Goal: Book appointment/travel/reservation

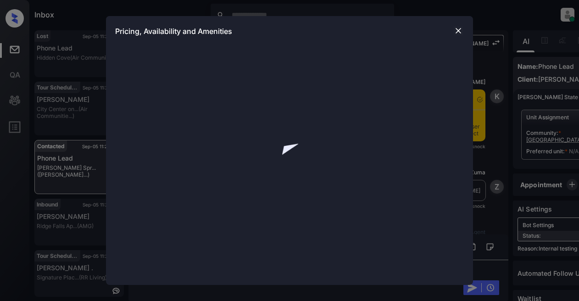
scroll to position [1881, 0]
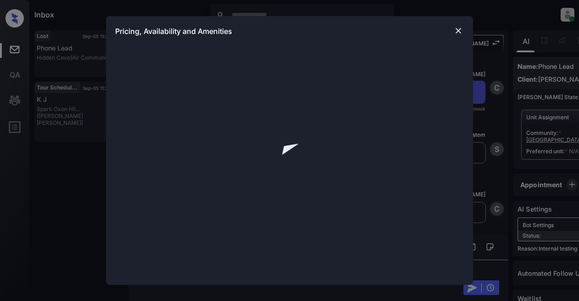
click at [458, 30] on img at bounding box center [458, 30] width 9 height 9
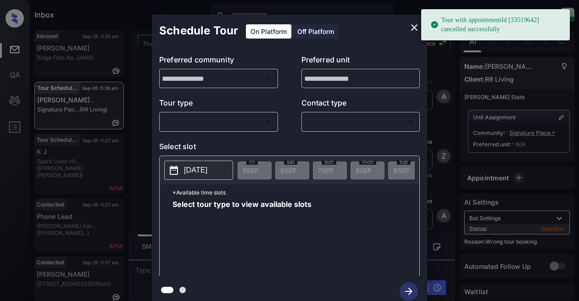
scroll to position [4530, 0]
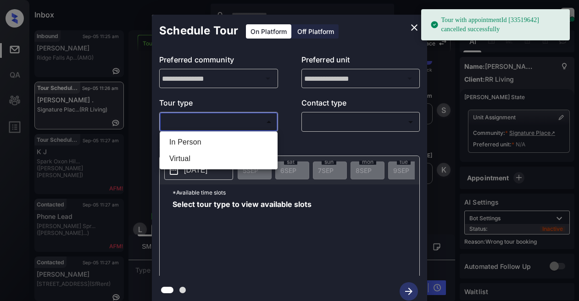
click at [227, 119] on body "Tour with appointmentId [33519642] cancelled successfully Inbox Lyzzelle M. Cer…" at bounding box center [289, 150] width 579 height 301
drag, startPoint x: 187, startPoint y: 143, endPoint x: 227, endPoint y: 137, distance: 40.3
click at [188, 143] on li "In Person" at bounding box center [218, 142] width 113 height 17
type input "********"
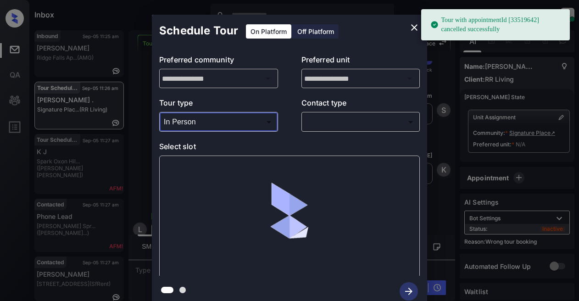
click at [325, 124] on body "Tour with appointmentId [33519642] cancelled successfully Inbox Lyzzelle M. Cer…" at bounding box center [289, 150] width 579 height 301
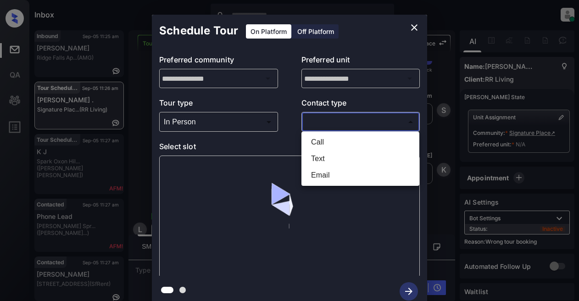
click at [327, 157] on li "Text" at bounding box center [360, 158] width 113 height 17
type input "****"
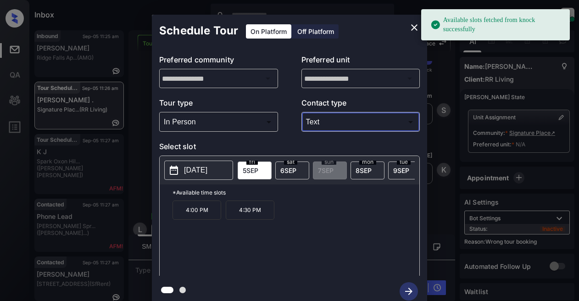
click at [205, 174] on p "2025-09-05" at bounding box center [195, 170] width 23 height 11
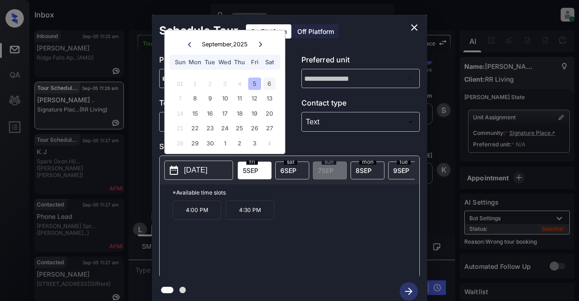
click at [270, 82] on div "6" at bounding box center [269, 84] width 12 height 12
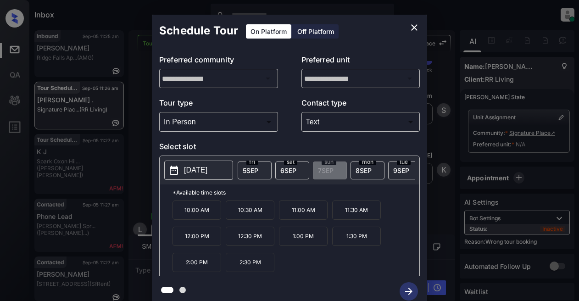
click at [347, 217] on p "11:30 AM" at bounding box center [356, 209] width 49 height 19
click at [411, 289] on div at bounding box center [289, 291] width 275 height 31
click at [414, 22] on button "close" at bounding box center [414, 27] width 18 height 18
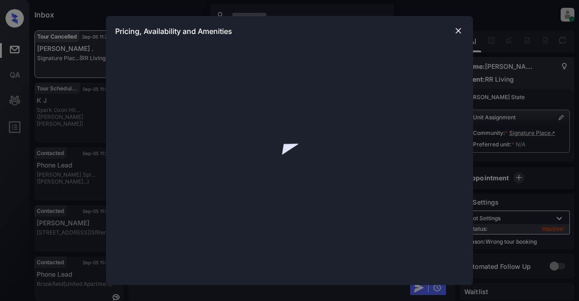
scroll to position [3723, 0]
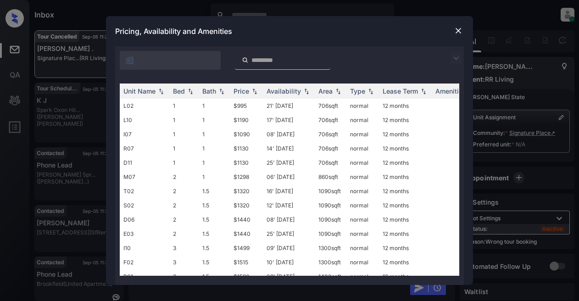
click at [458, 56] on img at bounding box center [456, 58] width 11 height 11
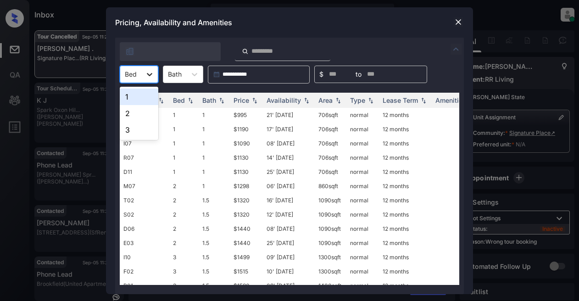
click at [156, 75] on div at bounding box center [149, 74] width 17 height 17
click at [134, 93] on div "1" at bounding box center [139, 97] width 39 height 17
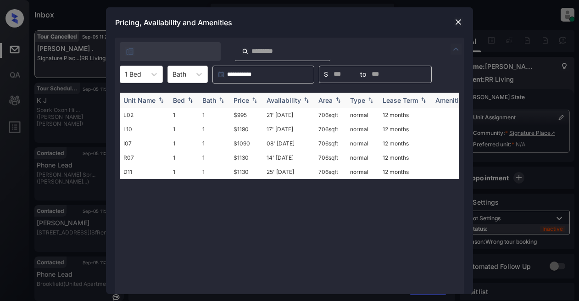
click at [248, 102] on div "Price" at bounding box center [242, 100] width 16 height 8
click at [239, 113] on td "$995" at bounding box center [246, 115] width 33 height 14
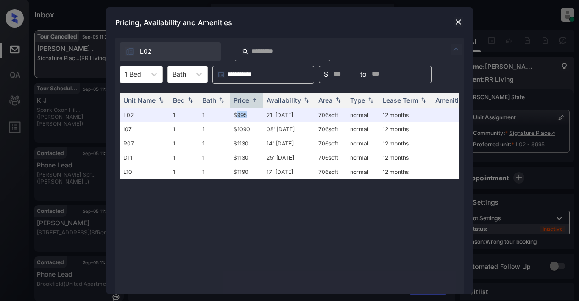
click at [457, 20] on img at bounding box center [458, 21] width 9 height 9
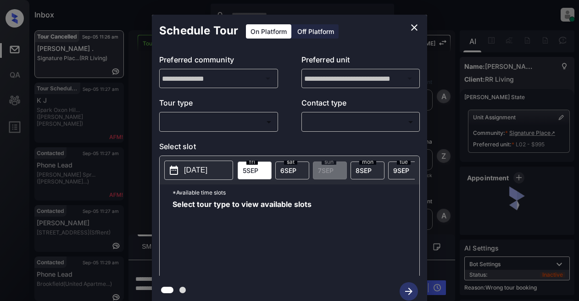
scroll to position [4911, 0]
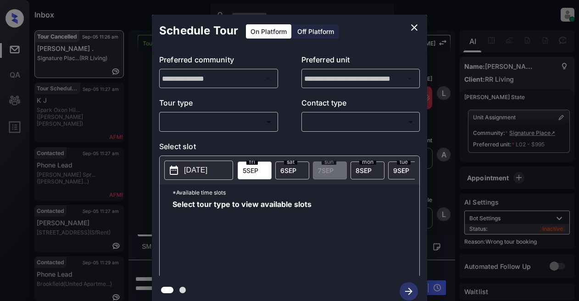
click at [242, 120] on body "Inbox Lyzzelle M. Ceralde Online Set yourself offline Set yourself on break Pro…" at bounding box center [289, 150] width 579 height 301
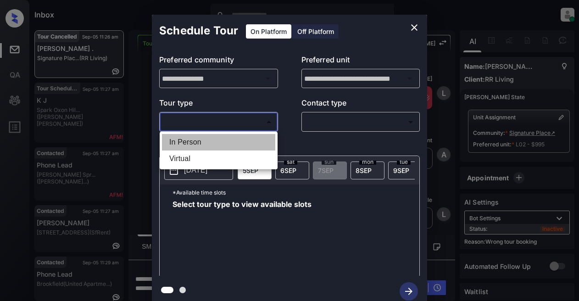
click at [176, 143] on li "In Person" at bounding box center [218, 142] width 113 height 17
type input "********"
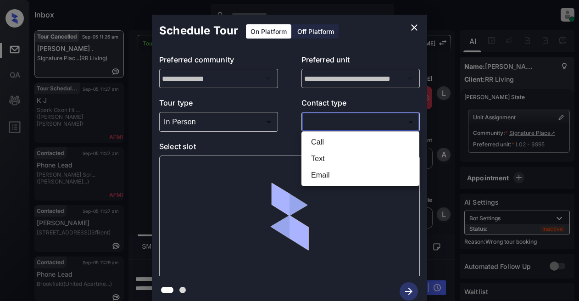
click at [320, 124] on body "Inbox Lyzzelle M. Ceralde Online Set yourself offline Set yourself on break Pro…" at bounding box center [289, 150] width 579 height 301
click at [323, 156] on li "Text" at bounding box center [360, 158] width 113 height 17
type input "****"
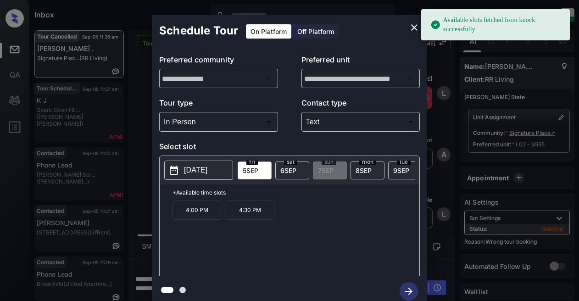
click at [207, 171] on p "2025-09-05" at bounding box center [195, 170] width 23 height 11
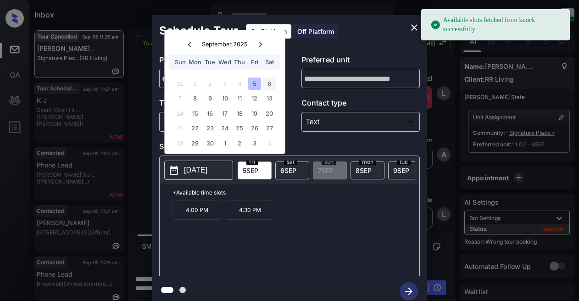
click at [268, 83] on div "6" at bounding box center [269, 84] width 12 height 12
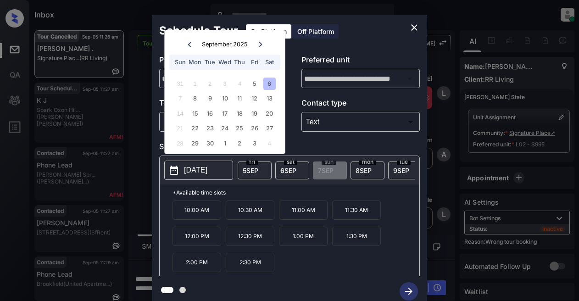
click at [362, 216] on p "11:30 AM" at bounding box center [356, 209] width 49 height 19
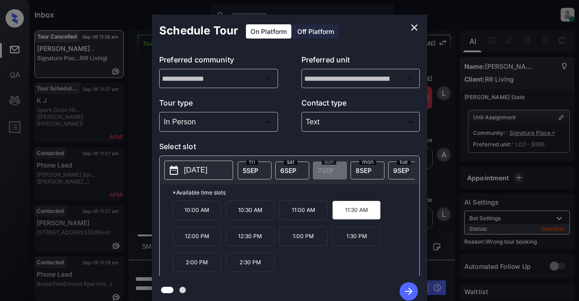
click at [407, 288] on icon "button" at bounding box center [409, 291] width 18 height 18
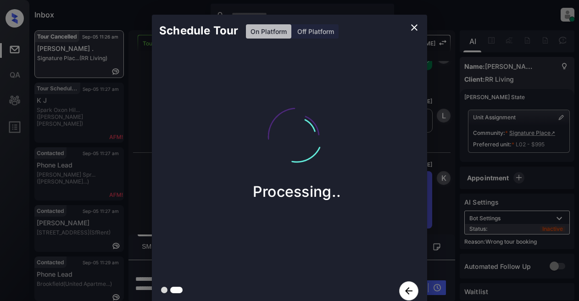
scroll to position [5128, 0]
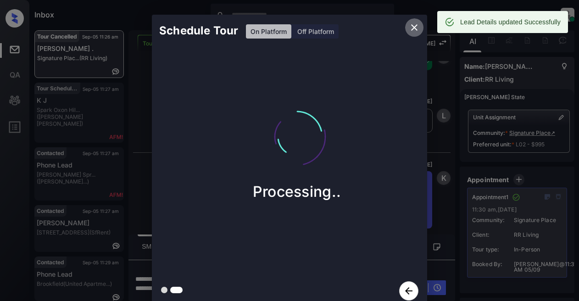
click at [412, 28] on icon "close" at bounding box center [414, 27] width 11 height 11
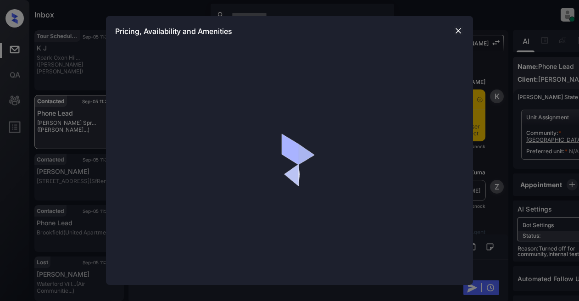
scroll to position [1606, 0]
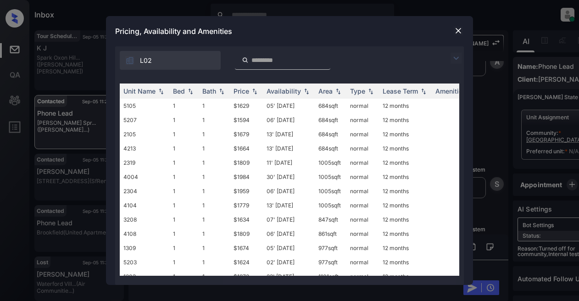
click at [461, 61] on img at bounding box center [456, 58] width 11 height 11
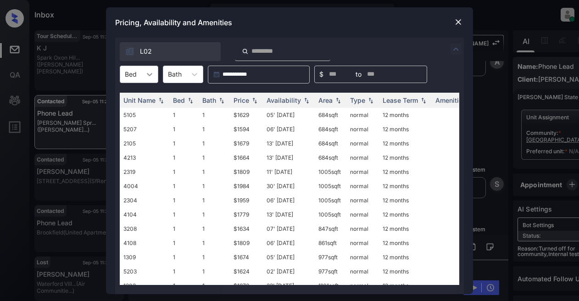
click at [148, 75] on icon at bounding box center [149, 74] width 9 height 9
click at [123, 111] on div "2" at bounding box center [139, 113] width 39 height 17
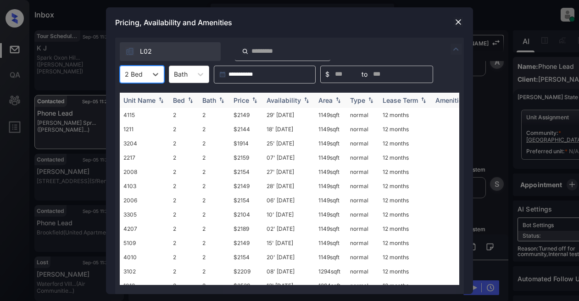
click at [248, 98] on div "Price" at bounding box center [242, 100] width 16 height 8
click at [244, 115] on td "$1914" at bounding box center [246, 115] width 33 height 14
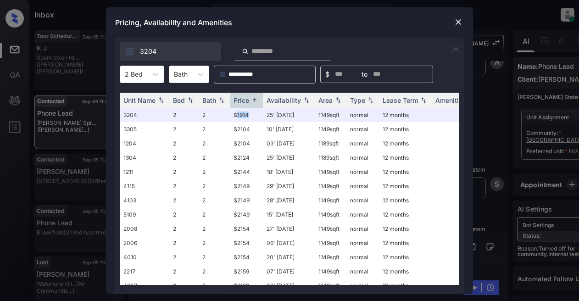
click at [462, 23] on img at bounding box center [458, 21] width 9 height 9
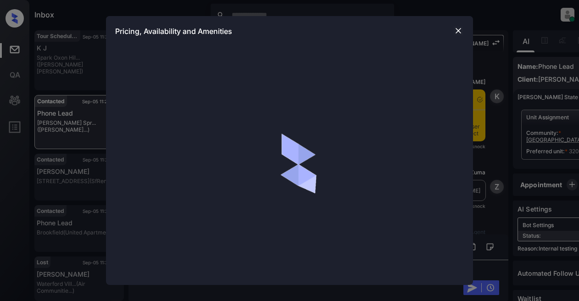
scroll to position [2125, 0]
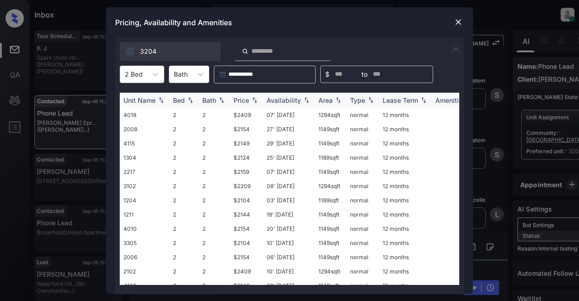
click at [242, 104] on th "Price" at bounding box center [246, 100] width 33 height 15
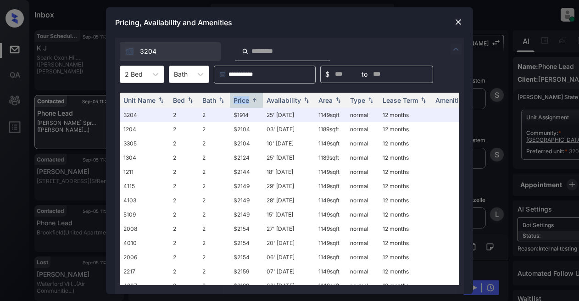
click at [460, 22] on img at bounding box center [458, 21] width 9 height 9
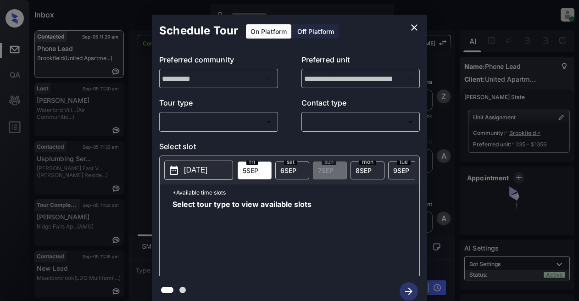
scroll to position [2184, 0]
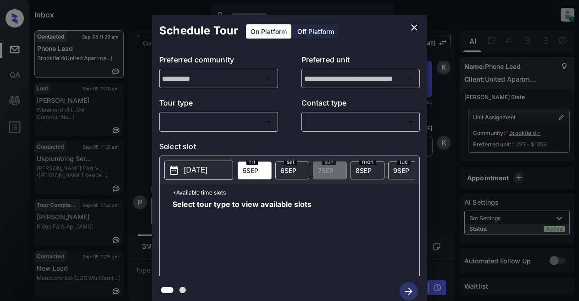
click at [234, 123] on body "Inbox Lyzzelle M. Ceralde Online Set yourself offline Set yourself on break Pro…" at bounding box center [289, 150] width 579 height 301
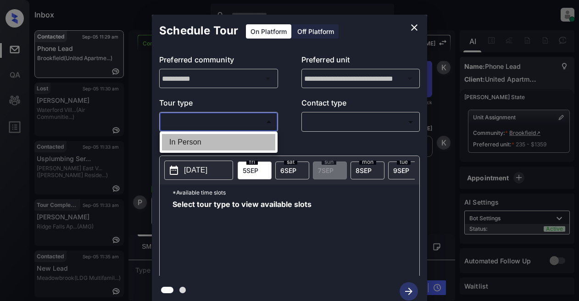
click at [194, 142] on li "In Person" at bounding box center [218, 142] width 113 height 17
type input "********"
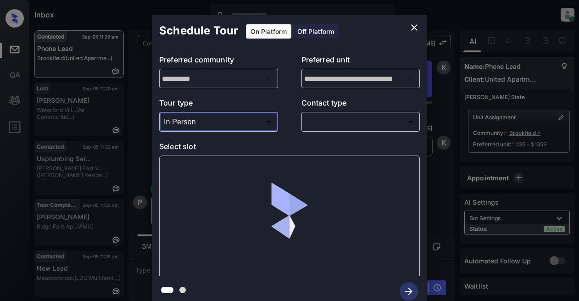
click at [347, 127] on body "Inbox Lyzzelle M. Ceralde Online Set yourself offline Set yourself on break Pro…" at bounding box center [289, 150] width 579 height 301
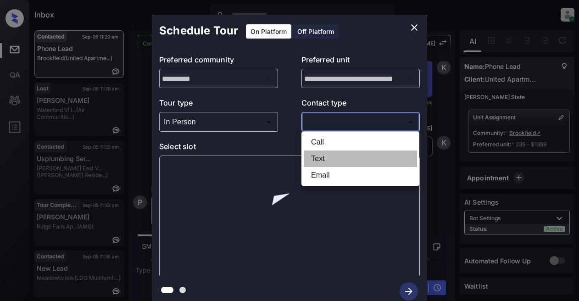
click at [316, 157] on li "Text" at bounding box center [360, 158] width 113 height 17
type input "****"
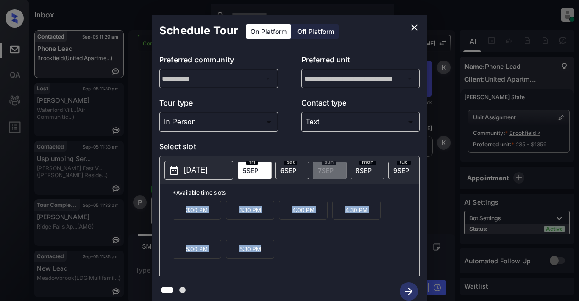
drag, startPoint x: 178, startPoint y: 212, endPoint x: 275, endPoint y: 267, distance: 111.8
click at [275, 267] on div "3:00 PM 3:30 PM 4:00 PM 4:30 PM 5:00 PM 5:30 PM" at bounding box center [296, 236] width 247 height 73
copy div "3:00 PM 3:30 PM 4:00 PM 4:30 PM 5:00 PM 5:30 PM"
click at [415, 26] on icon "close" at bounding box center [414, 27] width 11 height 11
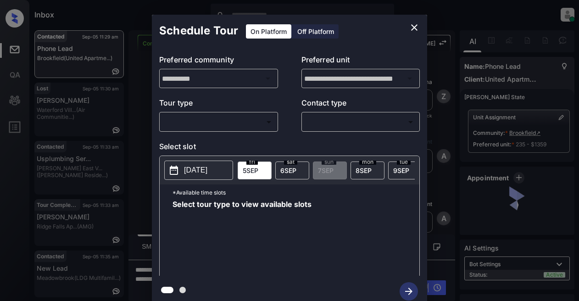
scroll to position [1679, 0]
click at [220, 123] on body "Inbox Lyzzelle [PERSON_NAME] Online Set yourself offline Set yourself on break …" at bounding box center [289, 150] width 579 height 301
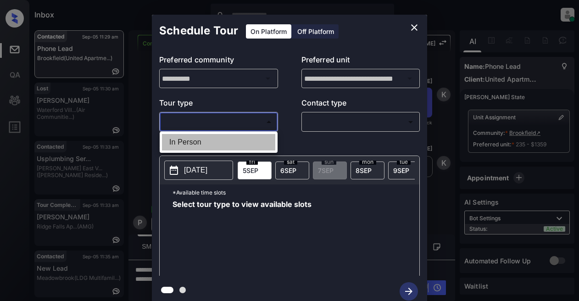
click at [201, 145] on li "In Person" at bounding box center [218, 142] width 113 height 17
type input "********"
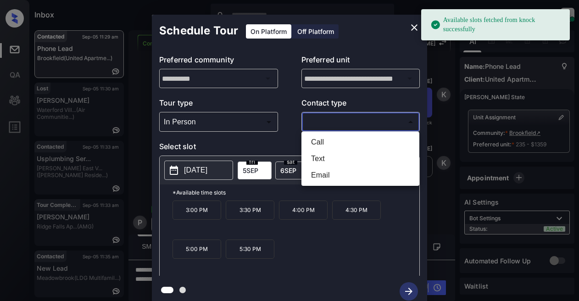
click at [328, 114] on body "Available slots fetched from knock successfully Inbox Lyzzelle M. Ceralde Onlin…" at bounding box center [289, 150] width 579 height 301
click at [320, 155] on li "Text" at bounding box center [360, 158] width 113 height 17
type input "****"
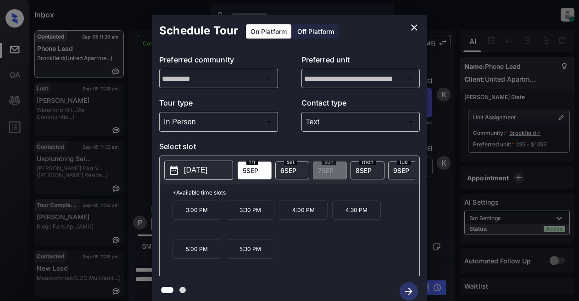
click at [193, 168] on p "2025-09-05" at bounding box center [195, 170] width 23 height 11
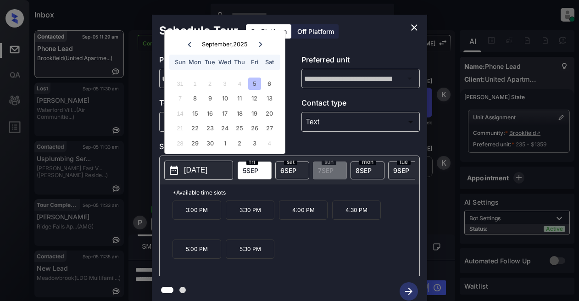
click at [259, 83] on div "5" at bounding box center [254, 84] width 12 height 12
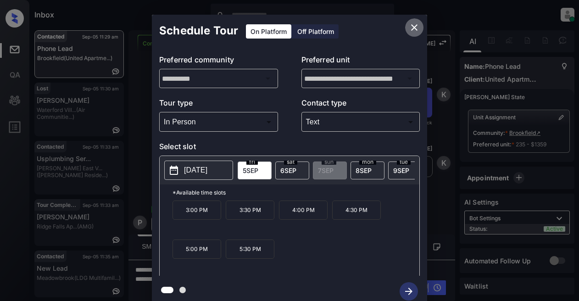
click at [417, 28] on icon "close" at bounding box center [414, 27] width 11 height 11
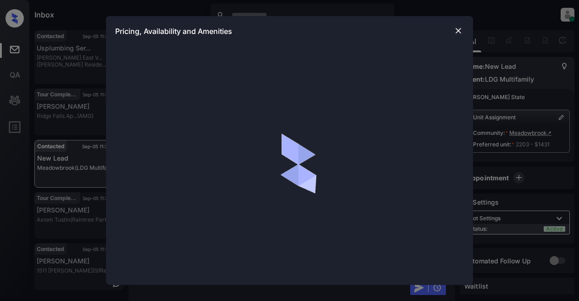
scroll to position [1716, 0]
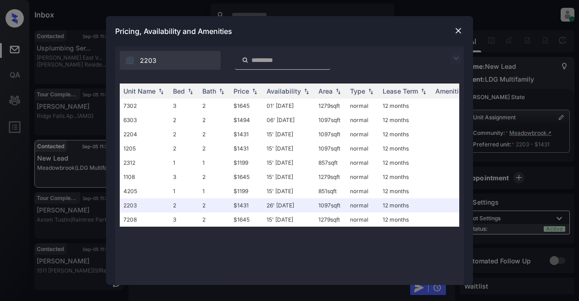
click at [456, 57] on img at bounding box center [456, 58] width 11 height 11
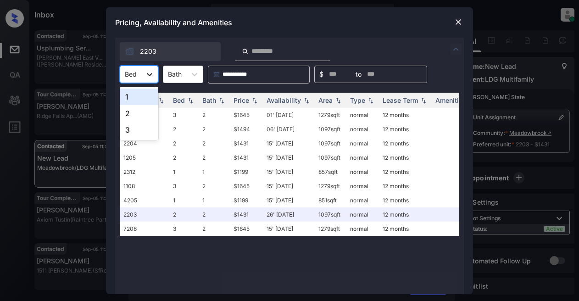
click at [150, 73] on icon at bounding box center [149, 74] width 9 height 9
click at [126, 128] on div "3" at bounding box center [139, 130] width 39 height 17
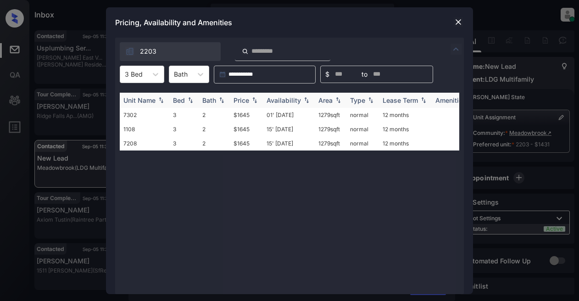
click at [254, 100] on img at bounding box center [254, 100] width 9 height 6
click at [457, 21] on img at bounding box center [458, 21] width 9 height 9
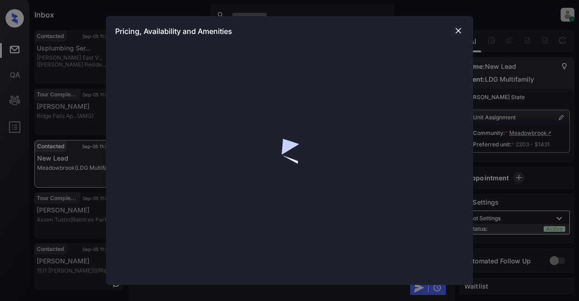
scroll to position [1716, 0]
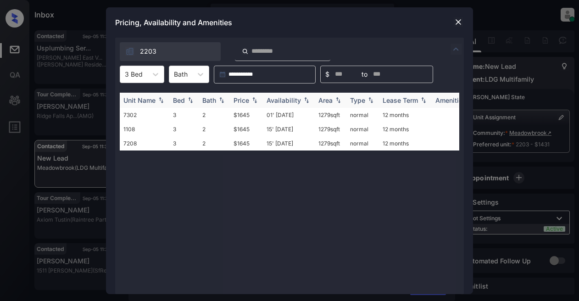
click at [249, 101] on div "Price" at bounding box center [242, 100] width 16 height 8
click at [243, 114] on td "$1645" at bounding box center [246, 115] width 33 height 14
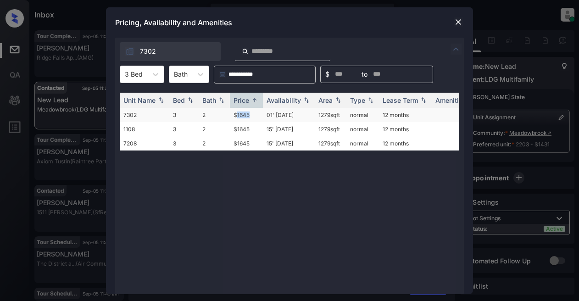
click at [240, 115] on td "$1645" at bounding box center [246, 115] width 33 height 14
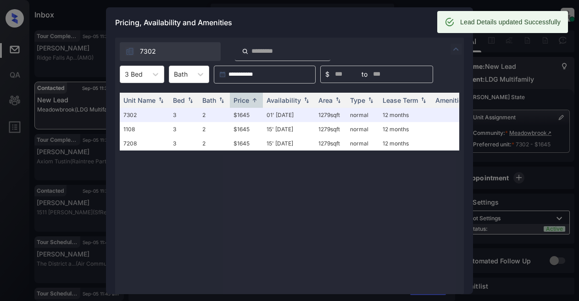
click at [385, 25] on div "Pricing, Availability and Amenities" at bounding box center [289, 22] width 367 height 30
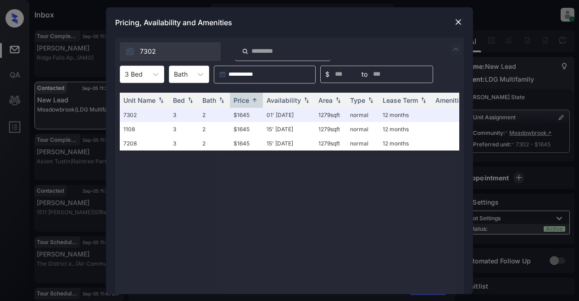
click at [456, 22] on img at bounding box center [458, 21] width 9 height 9
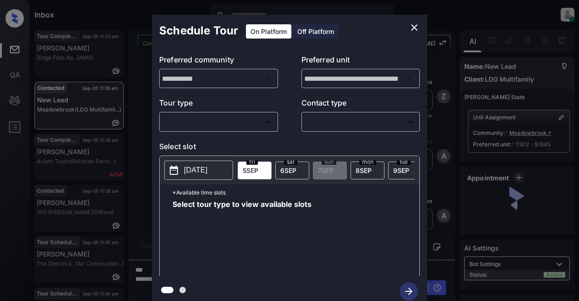
scroll to position [1927, 0]
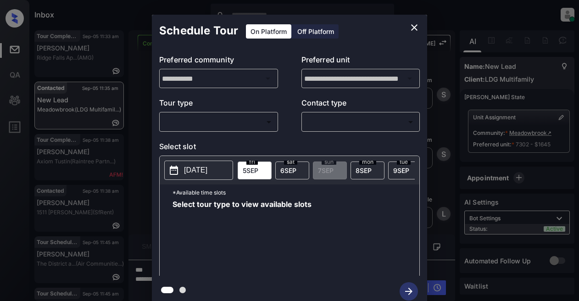
click at [218, 122] on body "Inbox Lyzzelle M. Ceralde Online Set yourself offline Set yourself on break Pro…" at bounding box center [289, 150] width 579 height 301
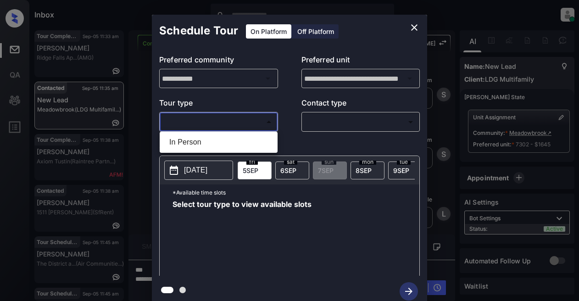
click at [179, 144] on li "In Person" at bounding box center [218, 142] width 113 height 17
type input "********"
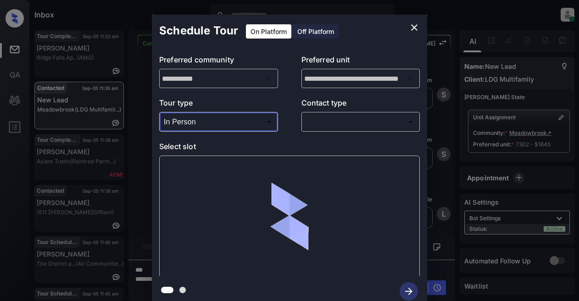
click at [317, 121] on body "Inbox Lyzzelle M. Ceralde Online Set yourself offline Set yourself on break Pro…" at bounding box center [289, 150] width 579 height 301
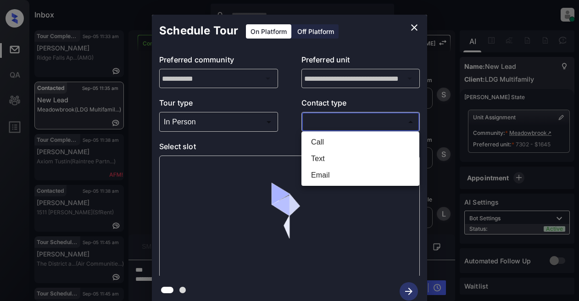
click at [330, 161] on li "Text" at bounding box center [360, 158] width 113 height 17
type input "****"
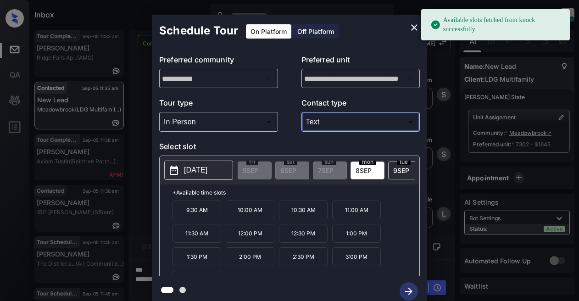
click at [200, 122] on body "Available slots fetched from knock successfully Inbox Lyzzelle M. Ceralde Onlin…" at bounding box center [289, 150] width 579 height 301
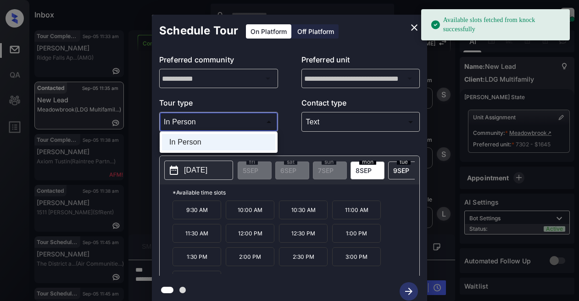
click at [200, 122] on div at bounding box center [289, 150] width 579 height 301
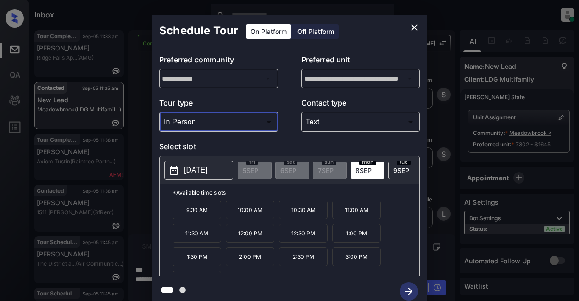
click at [191, 172] on p "2025-09-08" at bounding box center [195, 170] width 23 height 11
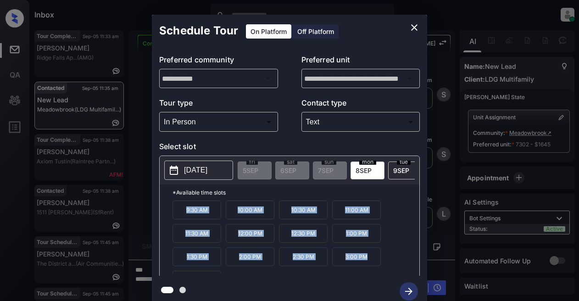
drag, startPoint x: 183, startPoint y: 211, endPoint x: 378, endPoint y: 267, distance: 202.7
click at [378, 267] on div "9:30 AM 10:00 AM 10:30 AM 11:00 AM 11:30 AM 12:00 PM 12:30 PM 1:00 PM 1:30 PM 2…" at bounding box center [296, 236] width 247 height 73
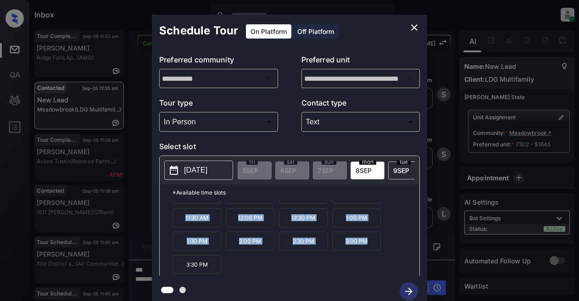
click at [418, 26] on icon "close" at bounding box center [414, 27] width 11 height 11
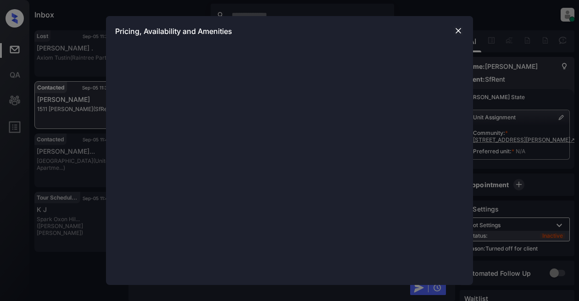
scroll to position [1235, 0]
click at [459, 26] on div at bounding box center [458, 30] width 11 height 11
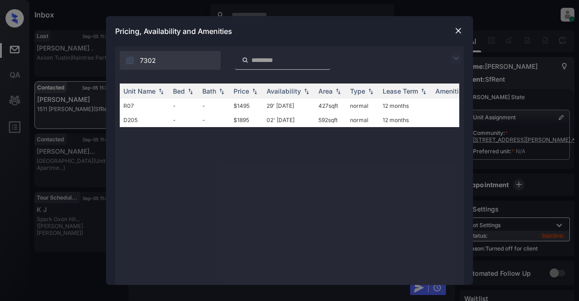
click at [456, 59] on img at bounding box center [456, 58] width 11 height 11
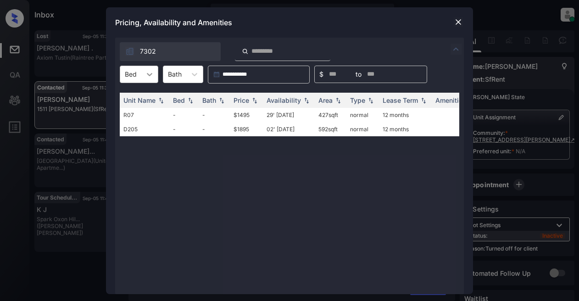
click at [151, 78] on icon at bounding box center [149, 74] width 9 height 9
click at [454, 21] on img at bounding box center [458, 21] width 9 height 9
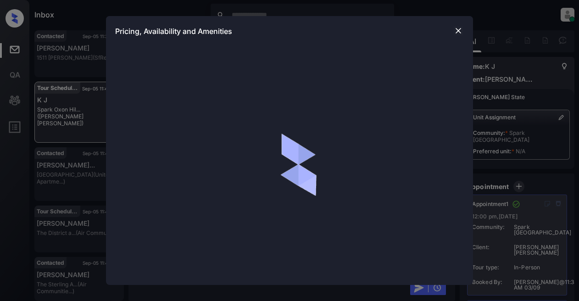
scroll to position [2424, 0]
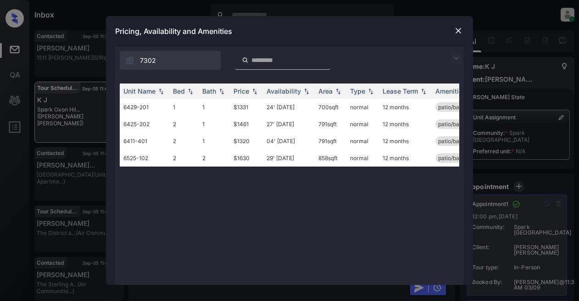
click at [459, 57] on img at bounding box center [456, 58] width 11 height 11
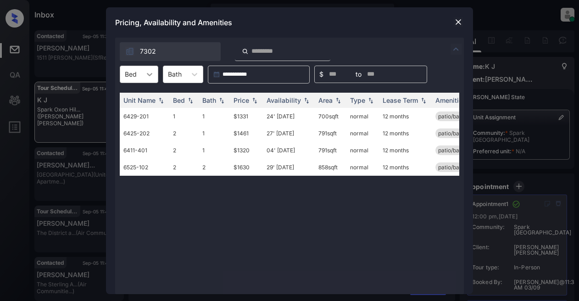
click at [154, 78] on div at bounding box center [149, 74] width 17 height 17
click at [134, 112] on div "2" at bounding box center [139, 113] width 39 height 17
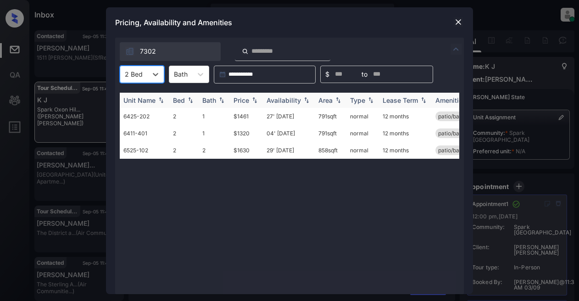
click at [237, 97] on div "Price" at bounding box center [242, 100] width 16 height 8
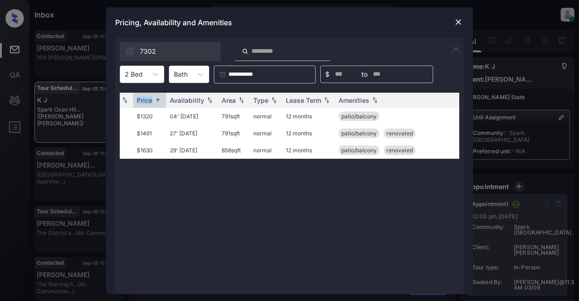
scroll to position [0, 98]
click at [162, 186] on div "Unit Name Bed Bath Price Availability Area Type Lease Term Amenities 6411-401 2…" at bounding box center [290, 189] width 340 height 192
click at [388, 209] on div "Unit Name Bed Bath Price Availability Area Type Lease Term Amenities 6411-401 2…" at bounding box center [290, 189] width 340 height 192
click at [459, 22] on img at bounding box center [458, 21] width 9 height 9
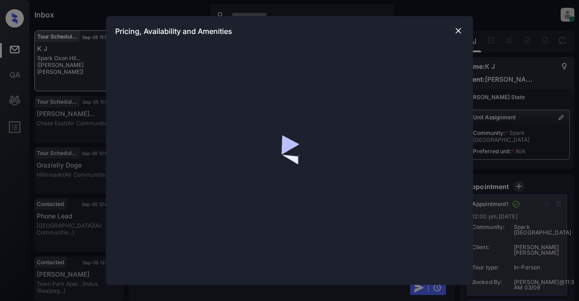
scroll to position [2485, 0]
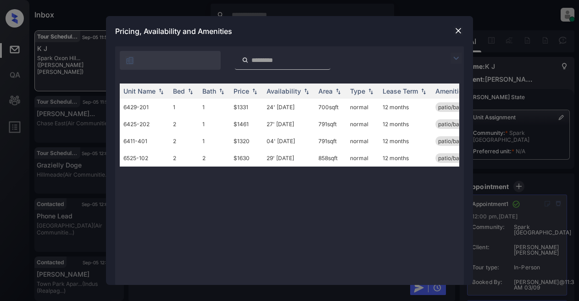
click at [455, 57] on img at bounding box center [456, 58] width 11 height 11
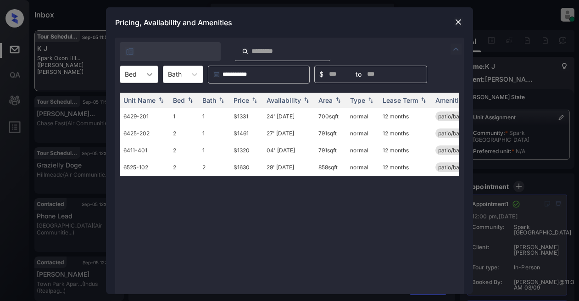
click at [146, 75] on icon at bounding box center [149, 74] width 9 height 9
click at [127, 95] on div "1" at bounding box center [139, 97] width 39 height 17
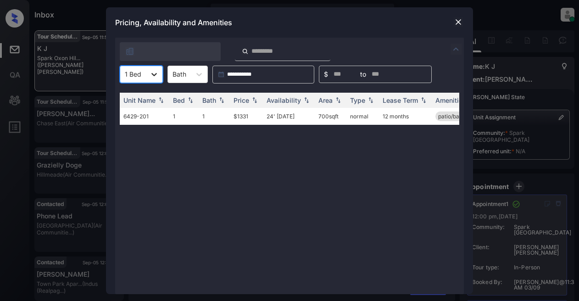
click at [159, 76] on div at bounding box center [154, 74] width 17 height 17
click at [128, 112] on div "2" at bounding box center [141, 113] width 43 height 17
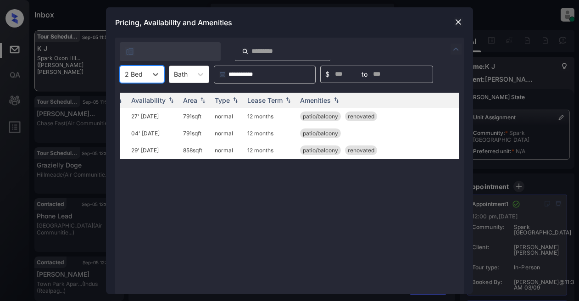
scroll to position [0, 140]
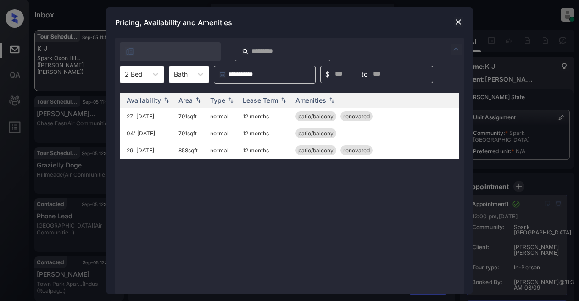
click at [458, 22] on img at bounding box center [458, 21] width 9 height 9
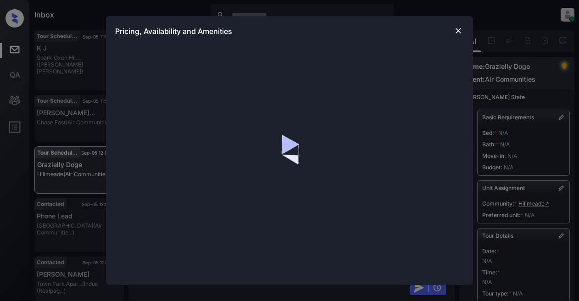
scroll to position [4406, 0]
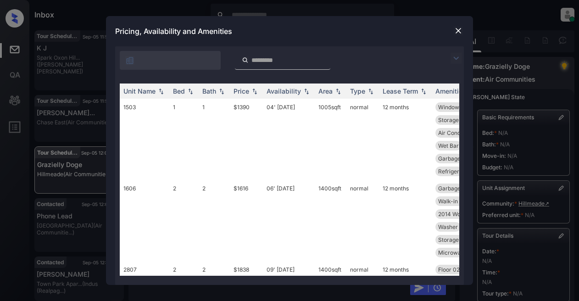
click at [456, 56] on img at bounding box center [456, 58] width 11 height 11
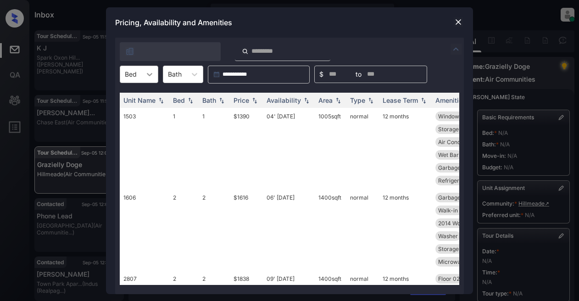
click at [147, 75] on icon at bounding box center [149, 74] width 9 height 9
drag, startPoint x: 130, startPoint y: 110, endPoint x: 164, endPoint y: 83, distance: 43.1
click at [131, 109] on div "2" at bounding box center [139, 113] width 39 height 17
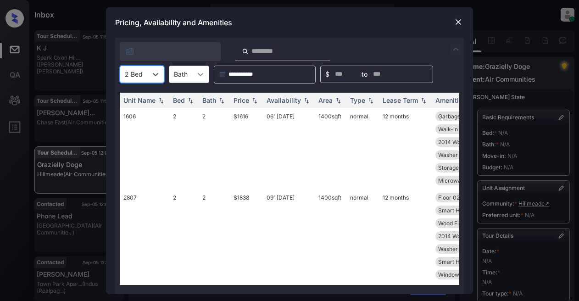
click at [194, 74] on div at bounding box center [200, 74] width 17 height 17
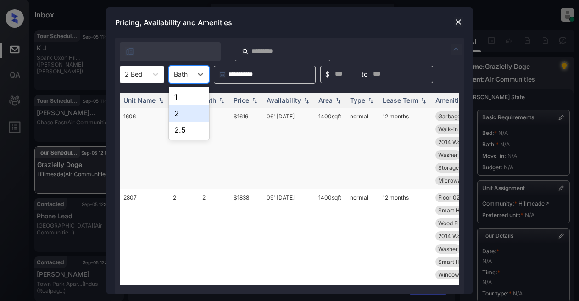
drag, startPoint x: 186, startPoint y: 112, endPoint x: 197, endPoint y: 111, distance: 11.1
click at [188, 115] on div "2" at bounding box center [189, 113] width 40 height 17
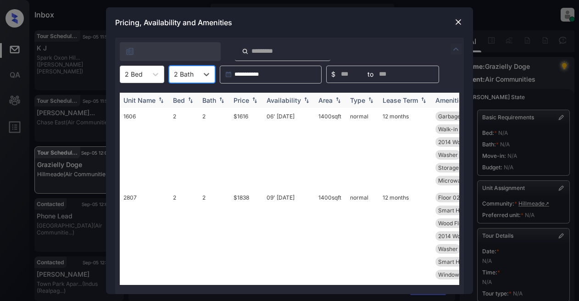
click at [248, 100] on div "Price" at bounding box center [242, 100] width 16 height 8
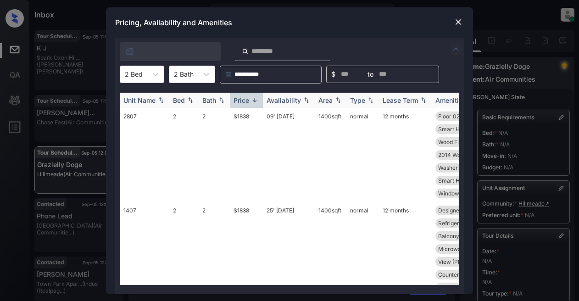
click at [248, 99] on div "Price" at bounding box center [242, 100] width 16 height 8
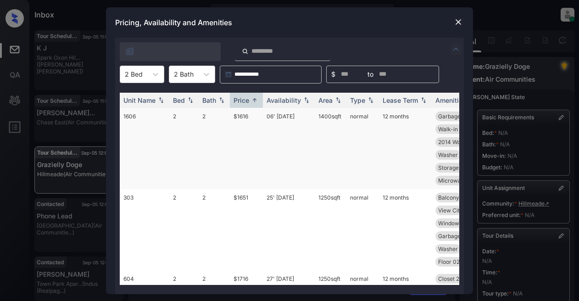
click at [242, 115] on td "$1616" at bounding box center [246, 148] width 33 height 81
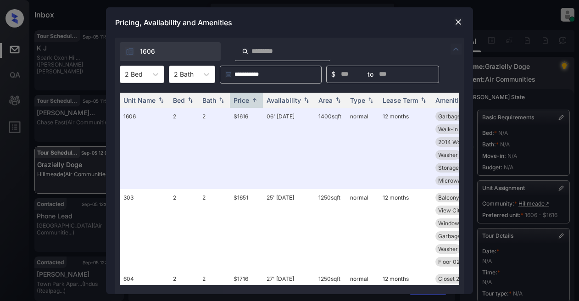
drag, startPoint x: 377, startPoint y: 22, endPoint x: 433, endPoint y: 26, distance: 56.1
click at [378, 22] on div "Pricing, Availability and Amenities" at bounding box center [289, 22] width 367 height 30
click at [456, 23] on img at bounding box center [458, 21] width 9 height 9
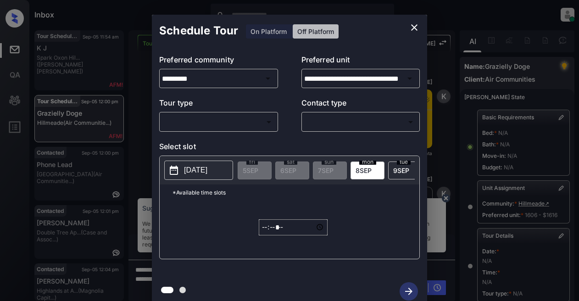
scroll to position [138, 0]
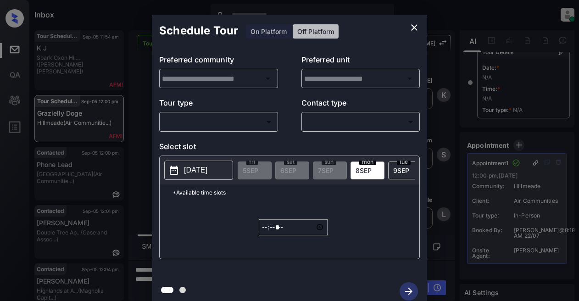
click at [201, 119] on body "Inbox Lyzzelle M. Ceralde Online Set yourself offline Set yourself on break Pro…" at bounding box center [289, 150] width 579 height 301
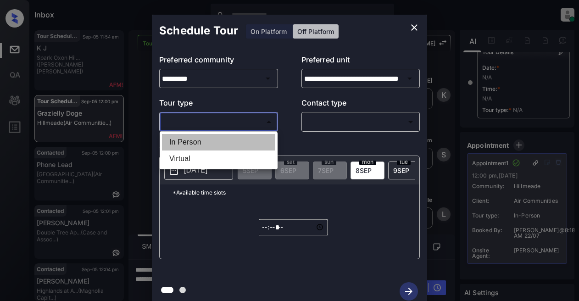
drag, startPoint x: 184, startPoint y: 141, endPoint x: 275, endPoint y: 121, distance: 92.5
click at [189, 139] on li "In Person" at bounding box center [218, 142] width 113 height 17
type input "********"
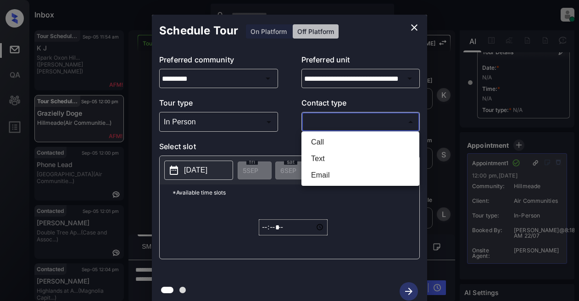
click at [334, 122] on body "Inbox Lyzzelle M. Ceralde Online Set yourself offline Set yourself on break Pro…" at bounding box center [289, 150] width 579 height 301
click at [414, 29] on div at bounding box center [289, 150] width 579 height 301
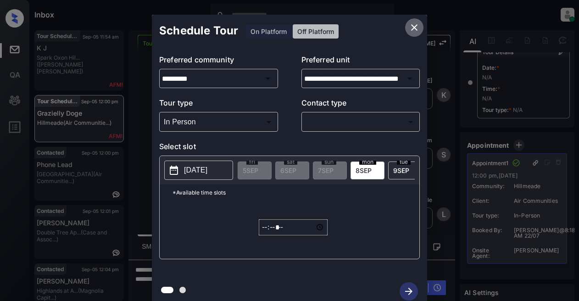
click at [413, 23] on icon "close" at bounding box center [414, 27] width 11 height 11
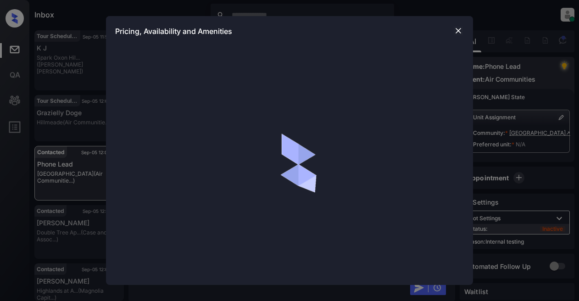
scroll to position [138, 0]
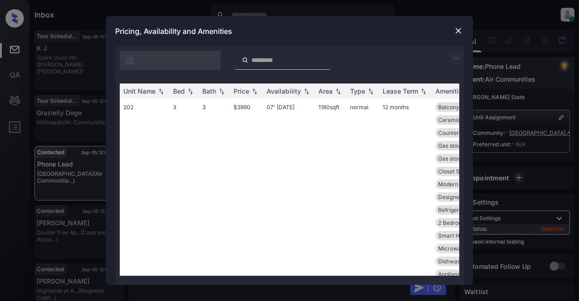
click at [459, 56] on img at bounding box center [456, 58] width 11 height 11
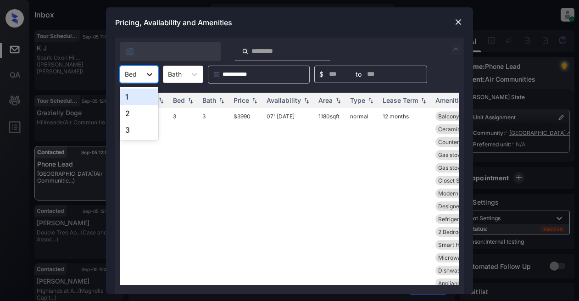
click at [144, 73] on div at bounding box center [149, 74] width 17 height 17
click at [138, 97] on div "1" at bounding box center [139, 97] width 39 height 17
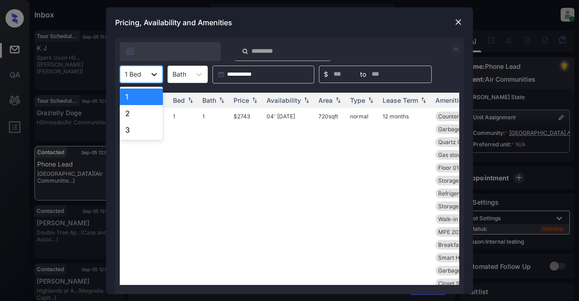
click at [154, 76] on icon at bounding box center [154, 74] width 6 height 3
click at [127, 111] on div "2" at bounding box center [141, 113] width 43 height 17
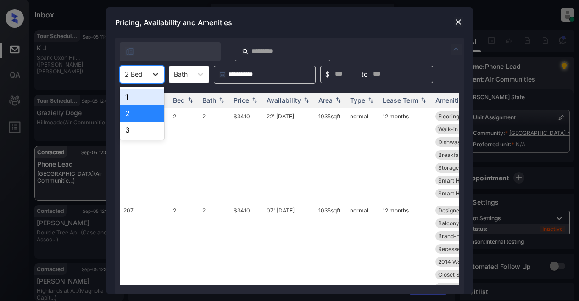
click at [156, 74] on icon at bounding box center [156, 74] width 6 height 3
click at [129, 128] on div "3" at bounding box center [142, 130] width 45 height 17
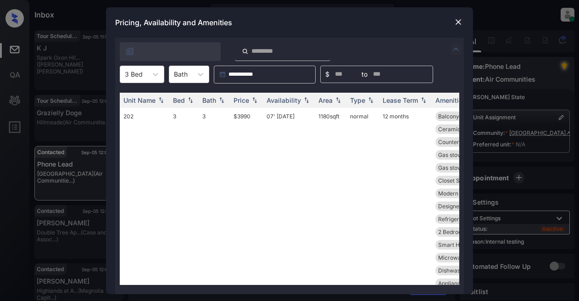
click at [458, 22] on img at bounding box center [458, 21] width 9 height 9
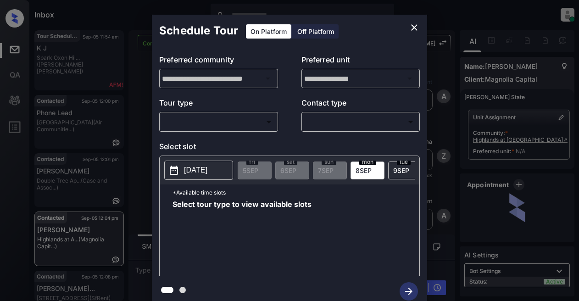
scroll to position [138, 0]
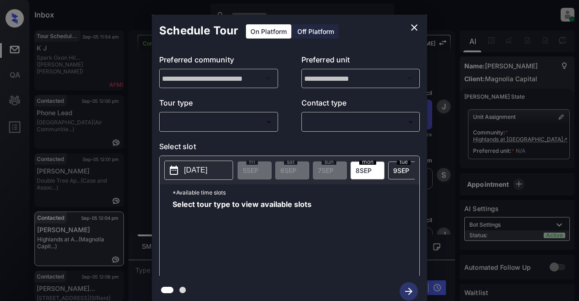
click at [242, 117] on body "Inbox Lyzzelle [PERSON_NAME] Online Set yourself offline Set yourself on break …" at bounding box center [289, 150] width 579 height 301
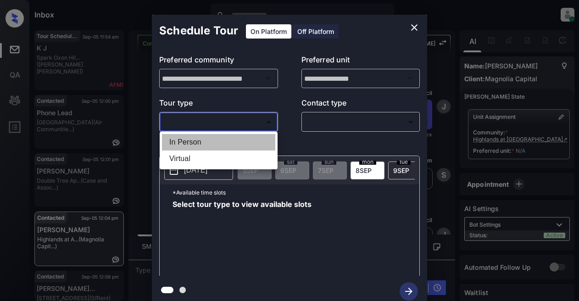
click at [175, 141] on li "In Person" at bounding box center [218, 142] width 113 height 17
type input "********"
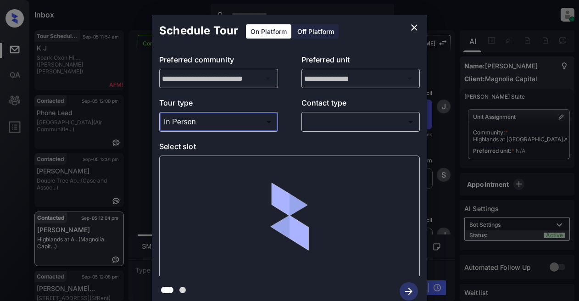
click at [327, 123] on body "Inbox Lyzzelle [PERSON_NAME] Online Set yourself offline Set yourself on break …" at bounding box center [289, 150] width 579 height 301
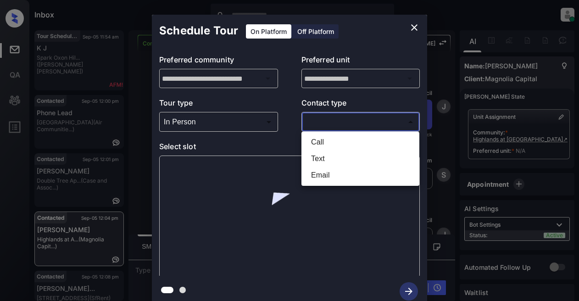
click at [314, 156] on li "Text" at bounding box center [360, 158] width 113 height 17
type input "****"
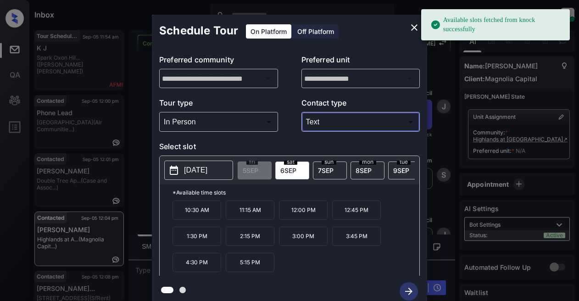
click at [183, 167] on button "[DATE]" at bounding box center [198, 170] width 69 height 19
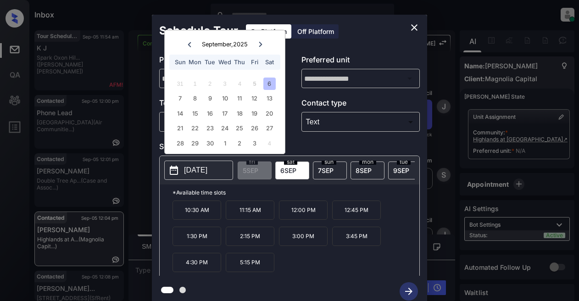
click at [269, 82] on div "6" at bounding box center [269, 84] width 12 height 12
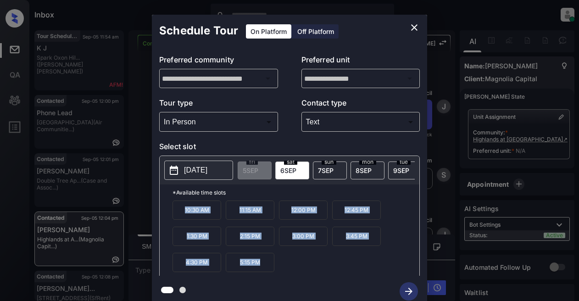
drag, startPoint x: 179, startPoint y: 213, endPoint x: 259, endPoint y: 245, distance: 86.5
click at [279, 274] on div "10:30 AM 11:15 AM 12:00 PM 12:45 PM 1:30 PM 2:15 PM 3:00 PM 3:45 PM 4:30 PM 5:1…" at bounding box center [296, 236] width 247 height 73
copy div "10:30 AM 11:15 AM 12:00 PM 12:45 PM 1:30 PM 2:15 PM 3:00 PM 3:45 PM 4:30 PM 5:1…"
click at [414, 28] on icon "close" at bounding box center [414, 27] width 11 height 11
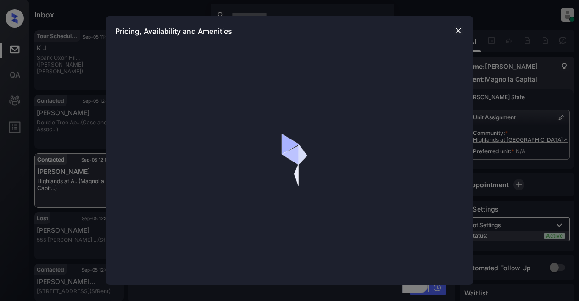
scroll to position [138, 0]
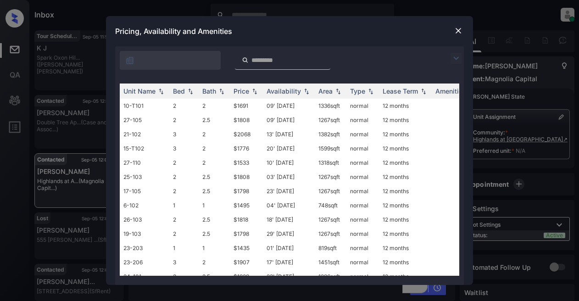
click at [455, 56] on img at bounding box center [456, 58] width 11 height 11
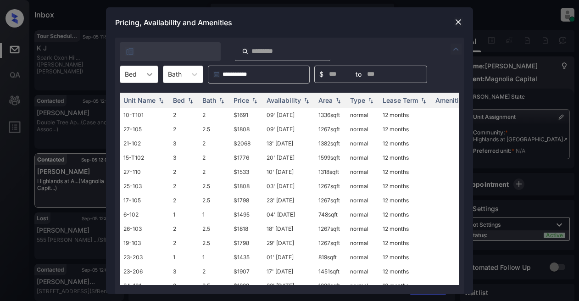
click at [150, 74] on icon at bounding box center [149, 74] width 9 height 9
drag, startPoint x: 125, startPoint y: 94, endPoint x: 136, endPoint y: 93, distance: 11.1
click at [125, 95] on div "1" at bounding box center [139, 97] width 39 height 17
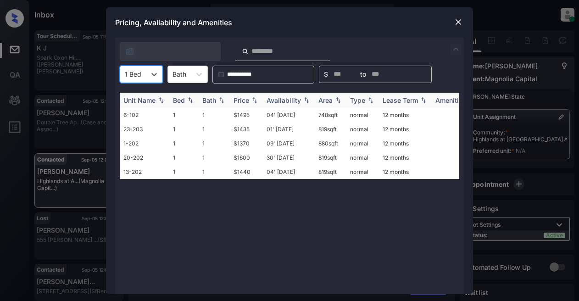
click at [245, 97] on div "Price" at bounding box center [242, 100] width 16 height 8
click at [244, 115] on td "$1370" at bounding box center [246, 115] width 33 height 14
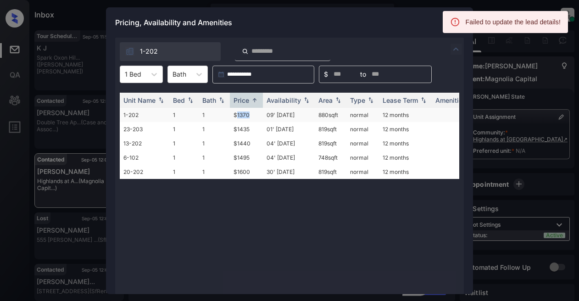
click at [239, 112] on td "$1370" at bounding box center [246, 115] width 33 height 14
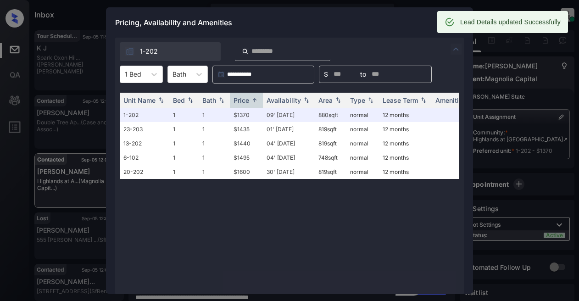
click at [393, 21] on div "Pricing, Availability and Amenities" at bounding box center [289, 22] width 367 height 30
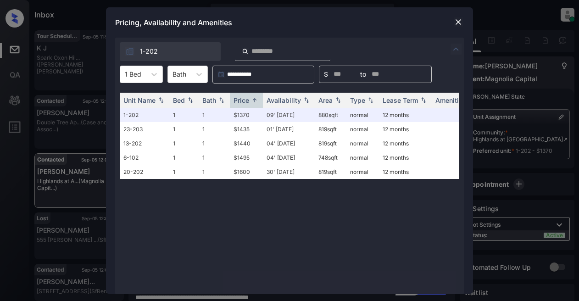
click at [459, 23] on img at bounding box center [458, 21] width 9 height 9
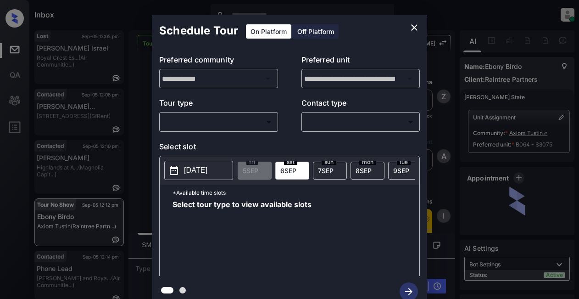
scroll to position [138, 0]
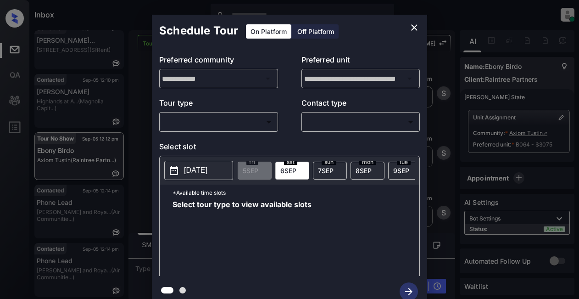
click at [239, 123] on body "Inbox Lyzzelle [PERSON_NAME] Online Set yourself offline Set yourself on break …" at bounding box center [289, 149] width 579 height 299
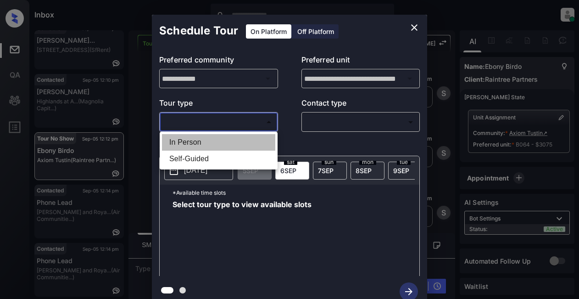
drag, startPoint x: 192, startPoint y: 141, endPoint x: 291, endPoint y: 122, distance: 100.9
click at [195, 137] on li "In Person" at bounding box center [218, 142] width 113 height 17
type input "********"
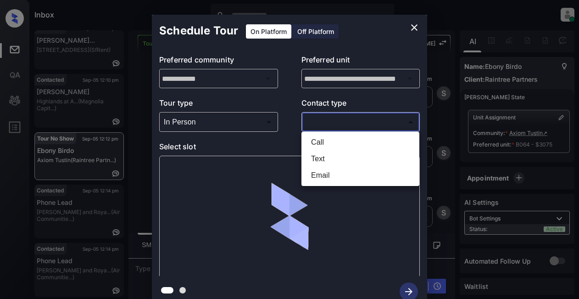
click at [312, 118] on body "Inbox Lyzzelle [PERSON_NAME] Online Set yourself offline Set yourself on break …" at bounding box center [289, 149] width 579 height 299
click at [330, 157] on li "Text" at bounding box center [360, 158] width 113 height 17
type input "****"
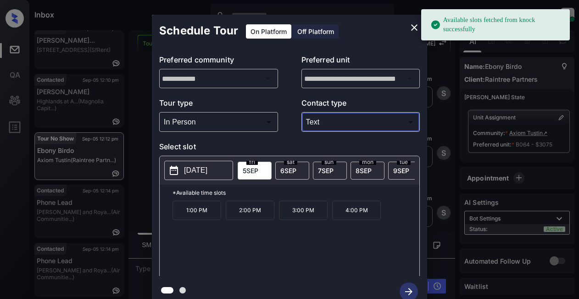
click at [191, 212] on p "1:00 PM" at bounding box center [197, 209] width 49 height 19
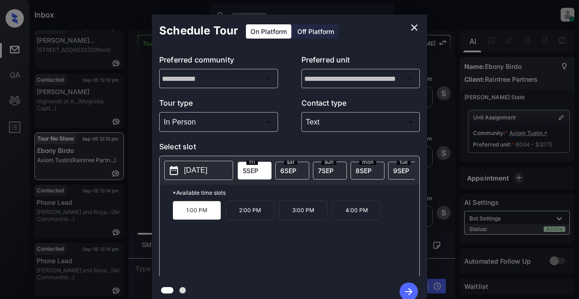
click at [404, 288] on icon "button" at bounding box center [409, 291] width 18 height 18
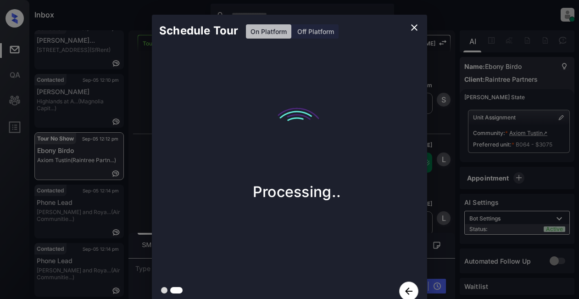
scroll to position [1921, 0]
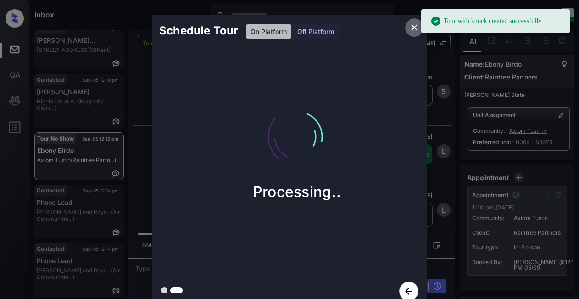
click at [415, 29] on icon "close" at bounding box center [414, 27] width 11 height 11
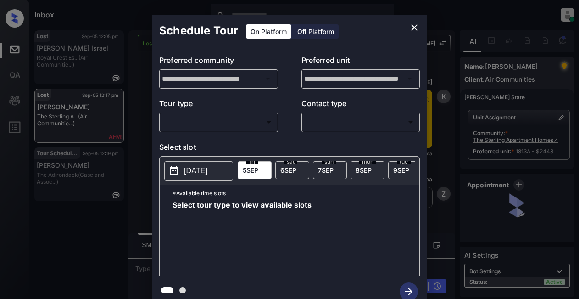
scroll to position [138, 0]
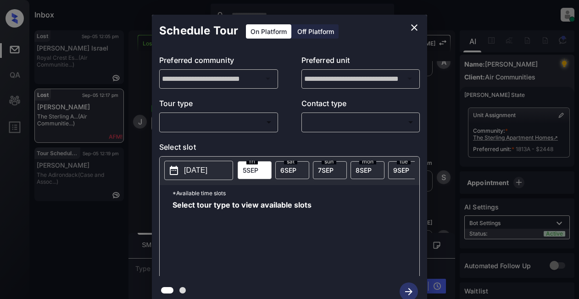
click at [250, 120] on body "Inbox Lyzzelle [PERSON_NAME] Online Set yourself offline Set yourself on break …" at bounding box center [289, 149] width 579 height 299
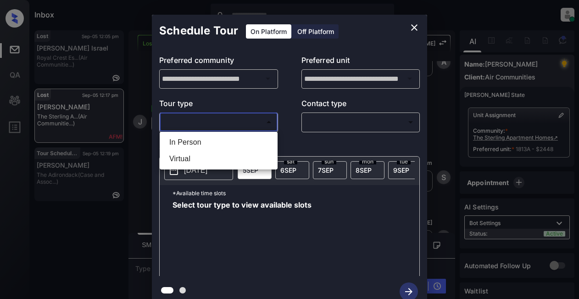
drag, startPoint x: 186, startPoint y: 139, endPoint x: 187, endPoint y: 134, distance: 4.7
click at [186, 136] on li "In Person" at bounding box center [218, 142] width 113 height 17
type input "********"
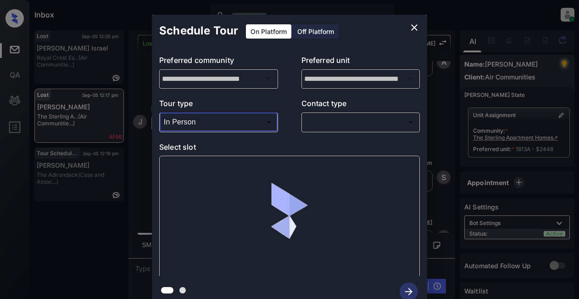
click at [327, 127] on body "Inbox Lyzzelle [PERSON_NAME] Online Set yourself offline Set yourself on break …" at bounding box center [289, 149] width 579 height 299
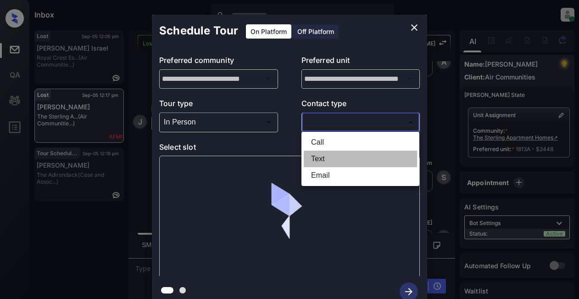
click at [323, 160] on li "Text" at bounding box center [360, 158] width 113 height 17
type input "****"
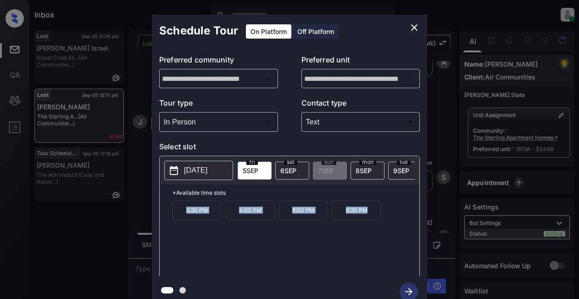
drag, startPoint x: 179, startPoint y: 219, endPoint x: 372, endPoint y: 217, distance: 193.2
click at [372, 217] on div "3:30 PM 4:00 PM 6:00 PM 6:30 PM" at bounding box center [296, 236] width 247 height 73
copy div "3:30 PM 4:00 PM 6:00 PM 6:30 PM"
click at [412, 29] on icon "close" at bounding box center [414, 27] width 11 height 11
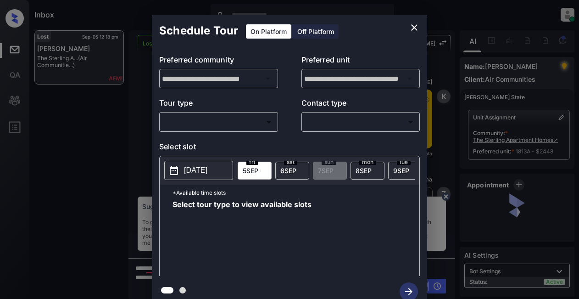
scroll to position [138, 0]
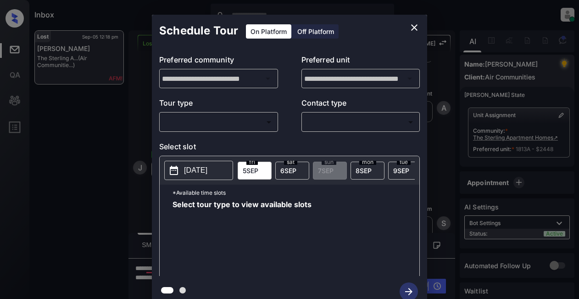
click at [220, 124] on body "Inbox Lyzzelle M. Ceralde Online Set yourself offline Set yourself on break Pro…" at bounding box center [289, 149] width 579 height 299
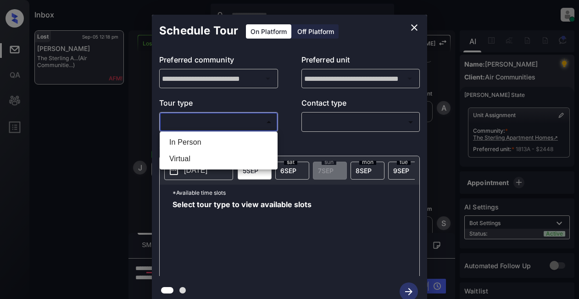
click at [178, 156] on li "Virtual" at bounding box center [218, 158] width 113 height 17
type input "*******"
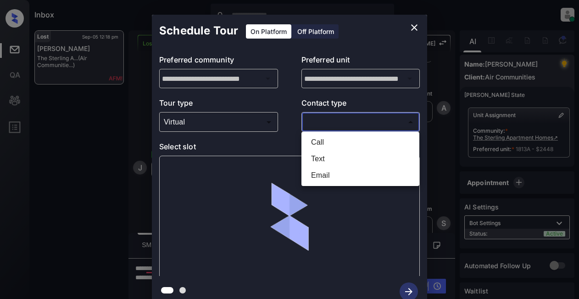
click at [320, 122] on body "Inbox Lyzzelle M. Ceralde Online Set yourself offline Set yourself on break Pro…" at bounding box center [289, 149] width 579 height 299
click at [323, 162] on li "Text" at bounding box center [360, 158] width 113 height 17
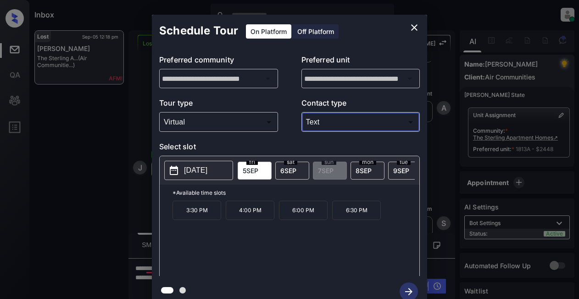
type input "****"
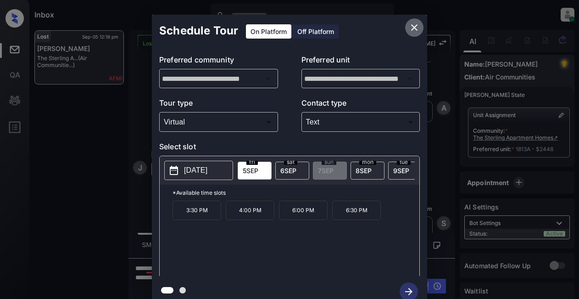
click at [413, 29] on icon "close" at bounding box center [414, 27] width 6 height 6
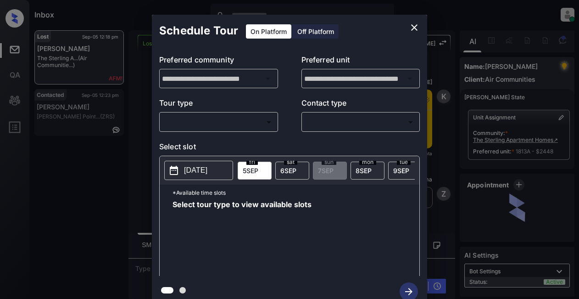
scroll to position [138, 0]
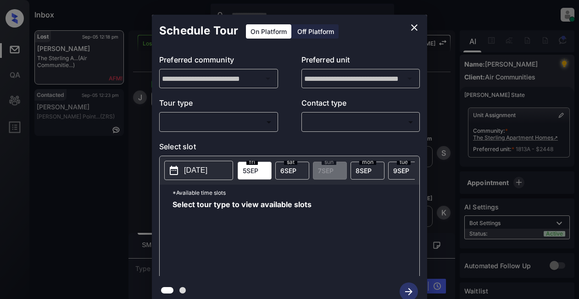
click at [252, 123] on body "Inbox Lyzzelle [PERSON_NAME] Online Set yourself offline Set yourself on break …" at bounding box center [289, 149] width 579 height 299
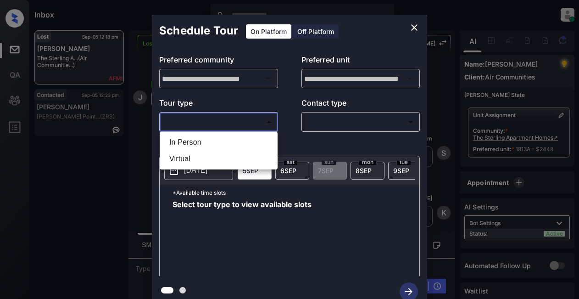
drag, startPoint x: 195, startPoint y: 138, endPoint x: 304, endPoint y: 128, distance: 109.7
click at [195, 138] on li "In Person" at bounding box center [218, 142] width 113 height 17
type input "********"
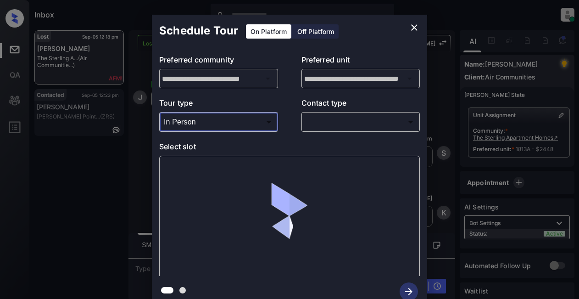
click at [329, 123] on body "Inbox Lyzzelle [PERSON_NAME] Online Set yourself offline Set yourself on break …" at bounding box center [289, 149] width 579 height 299
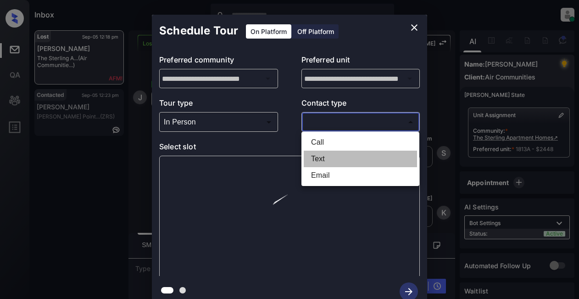
click at [324, 156] on li "Text" at bounding box center [360, 158] width 113 height 17
type input "****"
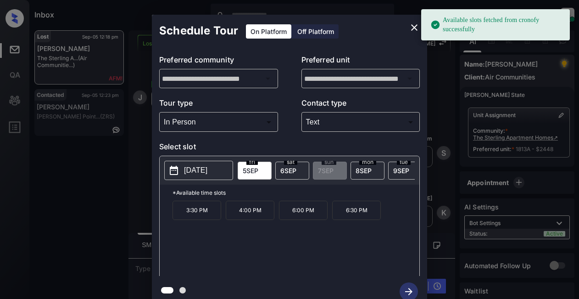
click at [207, 169] on p "[DATE]" at bounding box center [195, 170] width 23 height 11
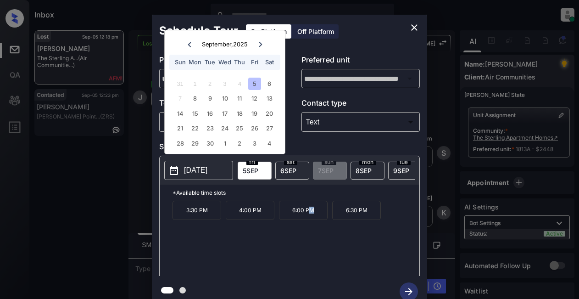
click at [312, 214] on p "6:00 PM" at bounding box center [303, 209] width 49 height 19
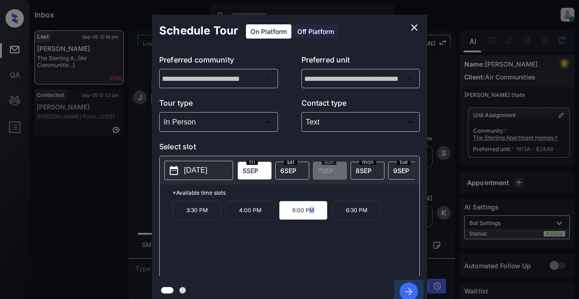
click at [409, 283] on icon "button" at bounding box center [409, 291] width 18 height 18
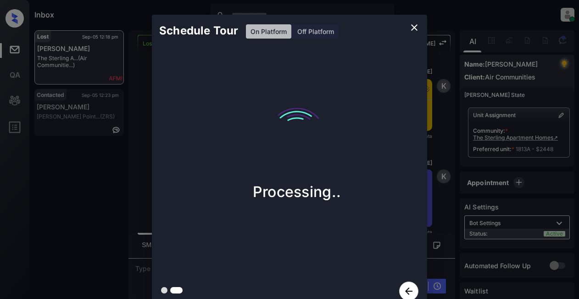
scroll to position [4341, 0]
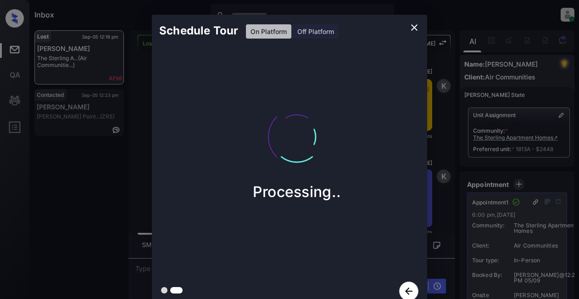
click at [414, 28] on icon "close" at bounding box center [414, 27] width 6 height 6
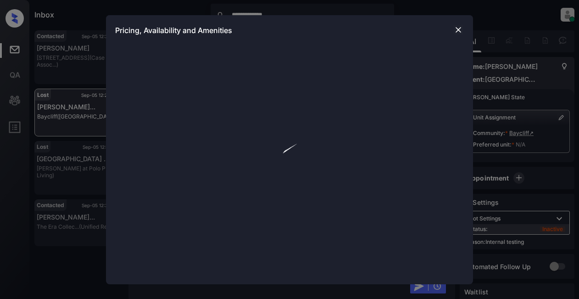
scroll to position [8, 0]
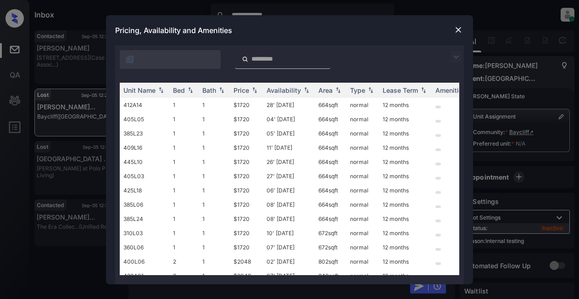
click at [458, 58] on img at bounding box center [456, 56] width 11 height 11
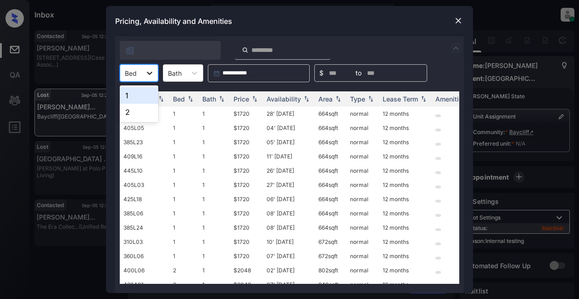
click at [148, 73] on icon at bounding box center [150, 73] width 6 height 3
click at [457, 23] on img at bounding box center [458, 20] width 9 height 9
